Goal: Check status: Check status

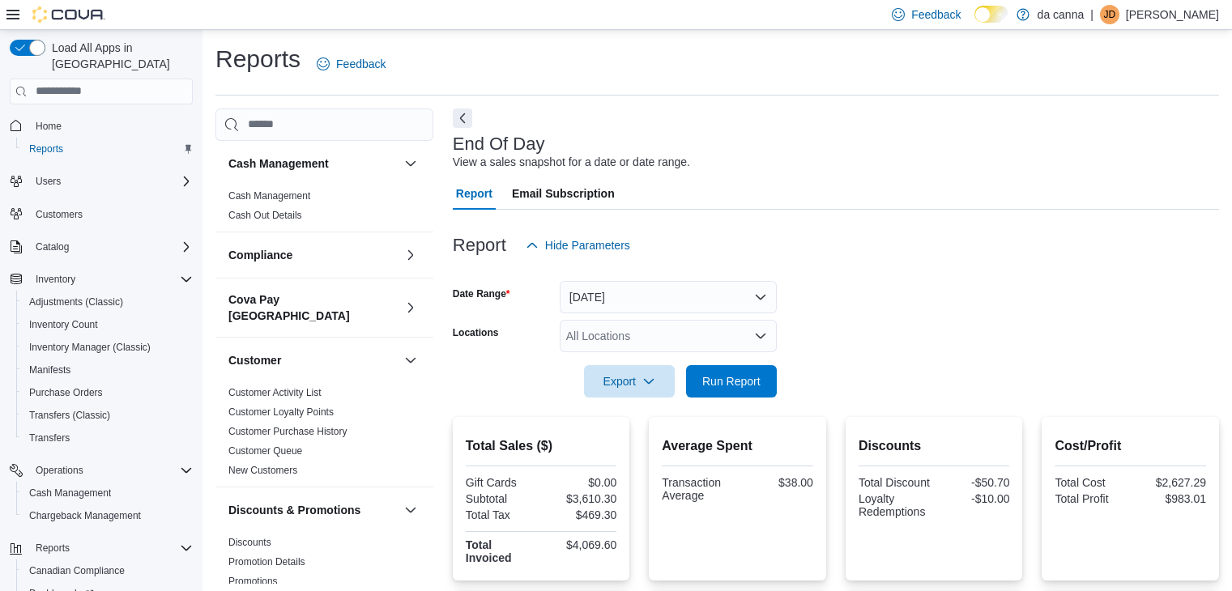
scroll to position [6, 0]
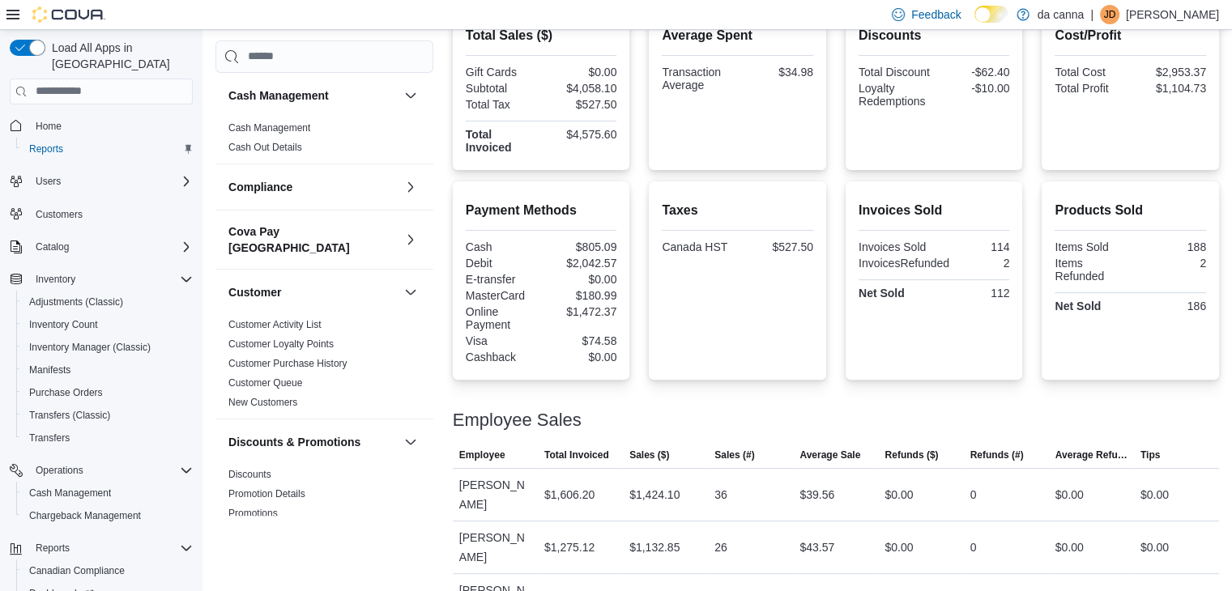
scroll to position [6, 0]
